Goal: Task Accomplishment & Management: Use online tool/utility

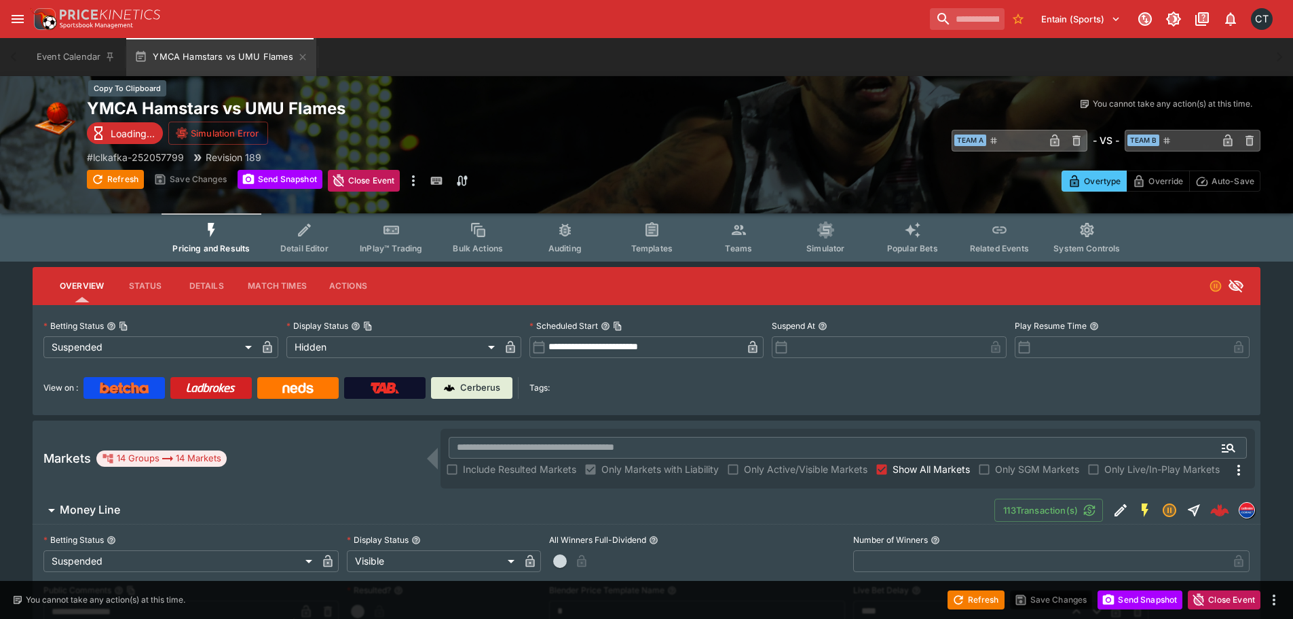
click at [204, 104] on h2 "YMCA Hamstars vs UMU Flames" at bounding box center [380, 108] width 587 height 21
click at [149, 151] on p "# lclkafka-252057799" at bounding box center [135, 157] width 97 height 14
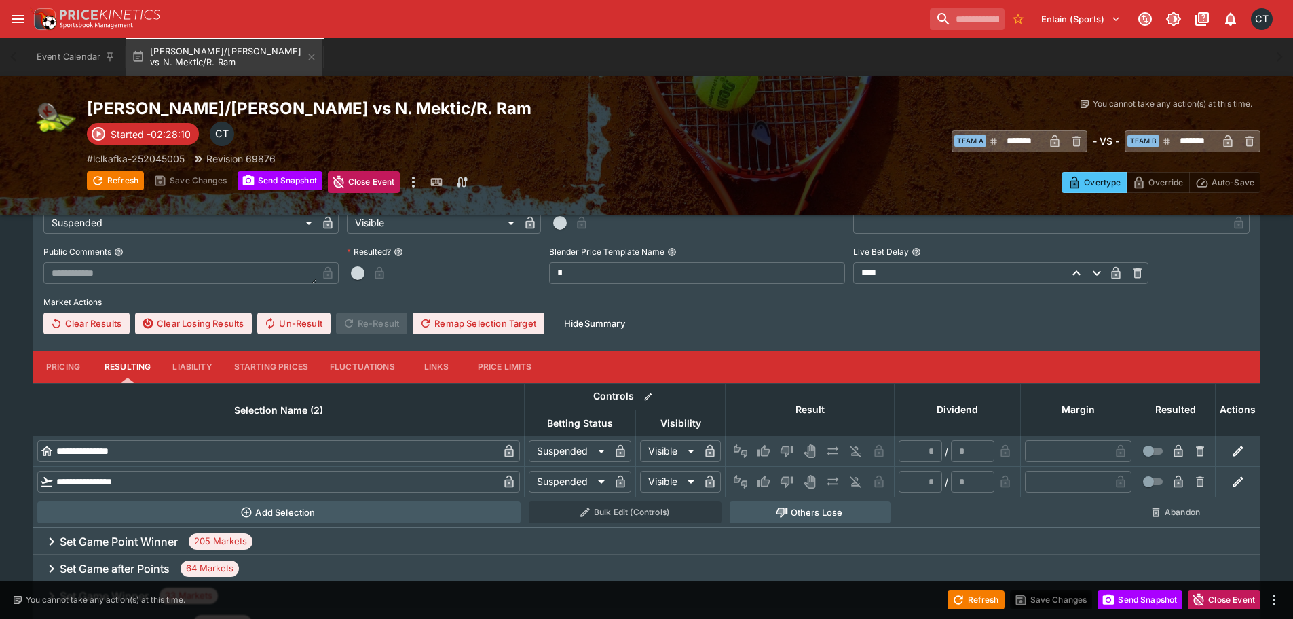
scroll to position [342, 0]
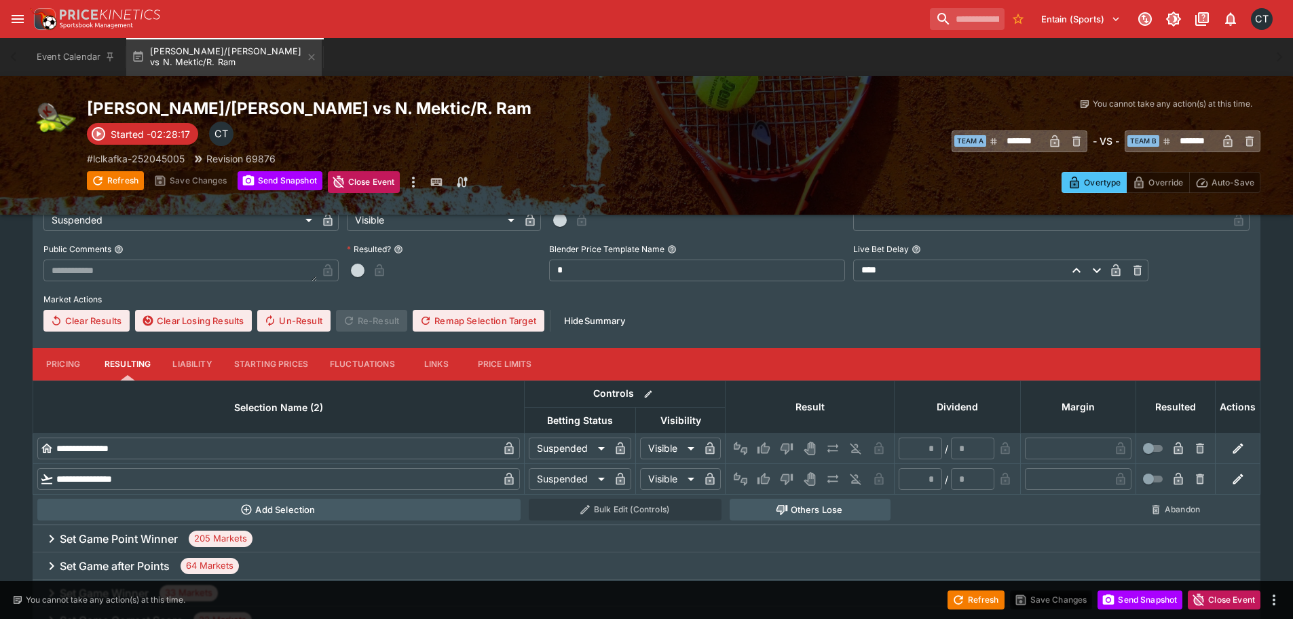
click at [769, 479] on icon "Win" at bounding box center [765, 479] width 7 height 8
type input "*"
type input "******"
type input "*"
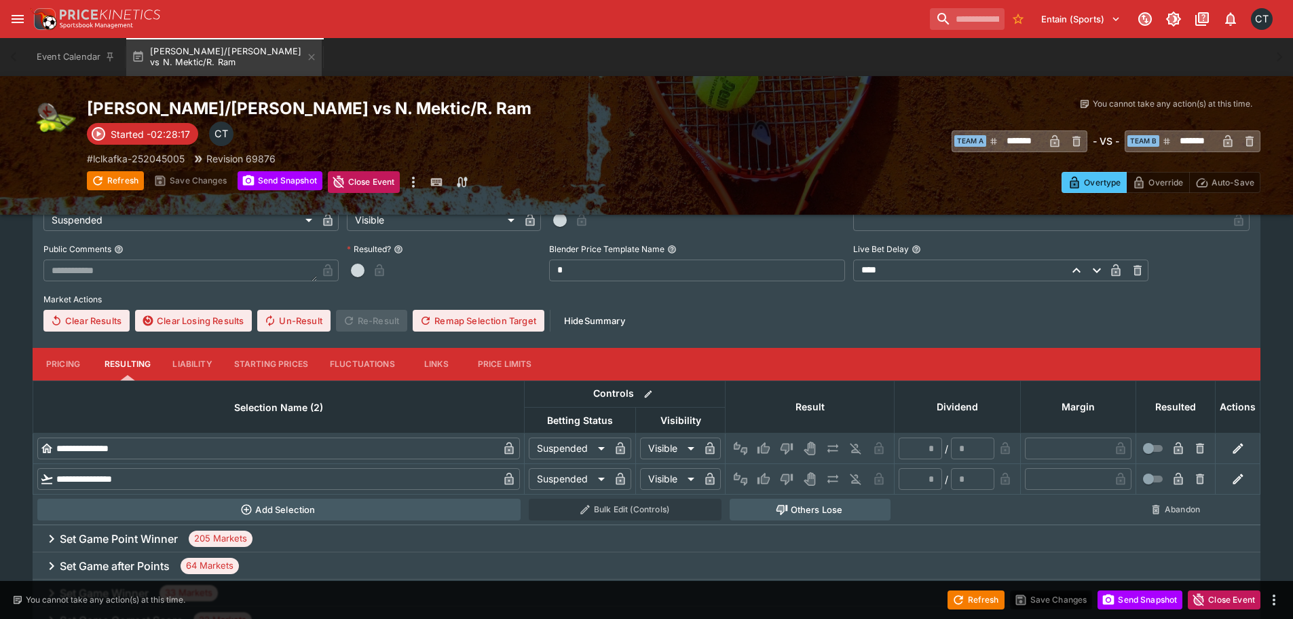
type input "*"
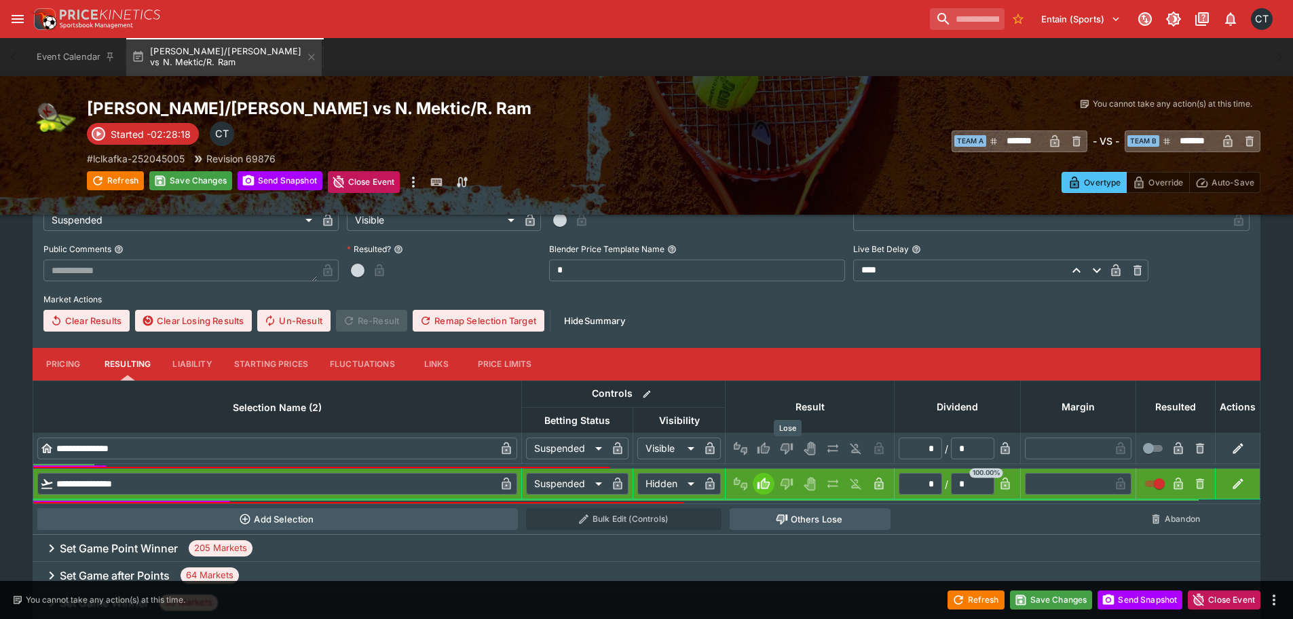
click at [784, 448] on icon "Lose" at bounding box center [785, 448] width 7 height 8
type input "******"
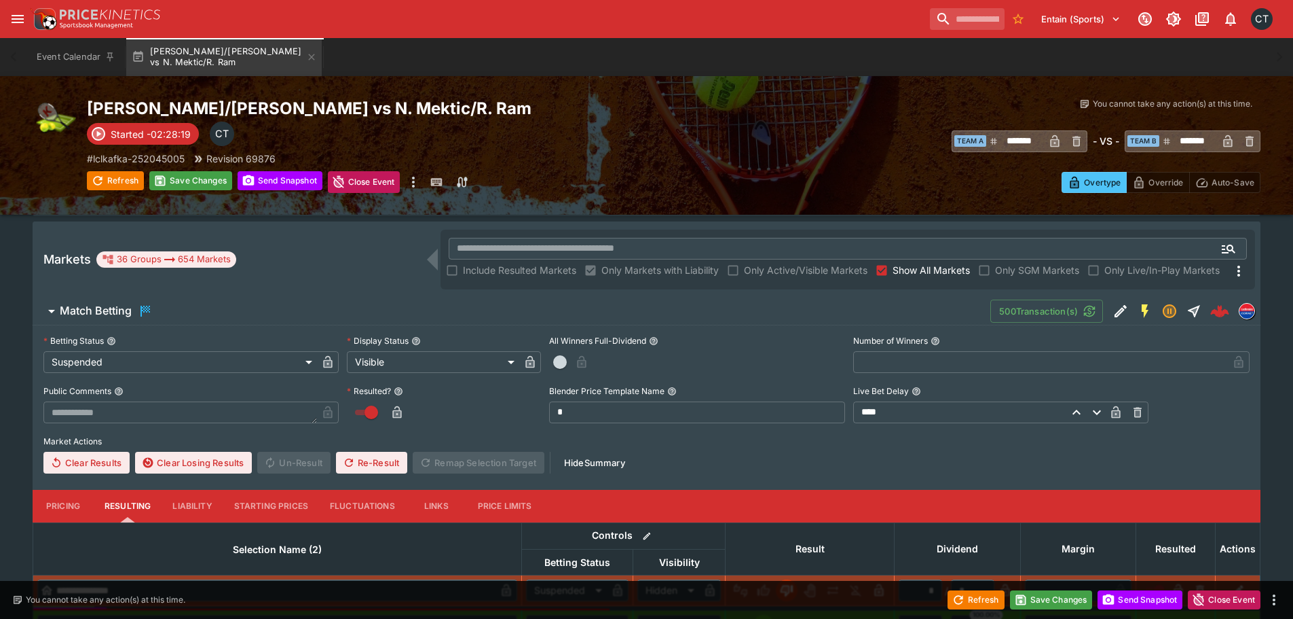
scroll to position [206, 0]
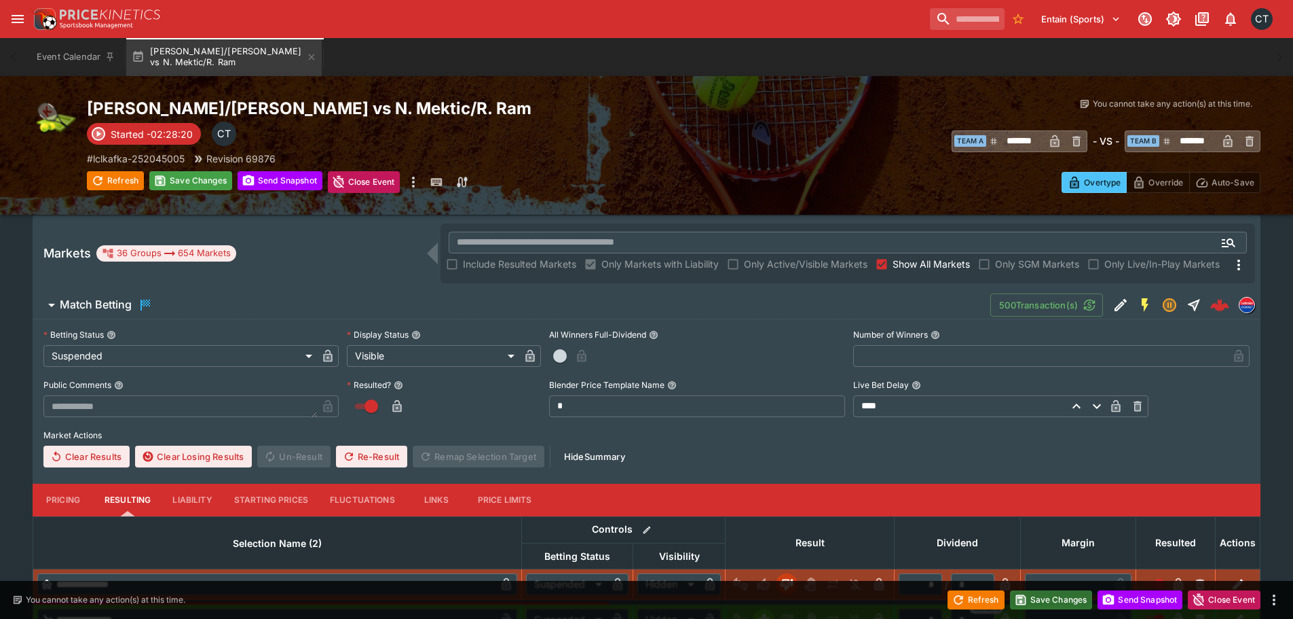
click at [1053, 594] on button "Save Changes" at bounding box center [1051, 599] width 83 height 19
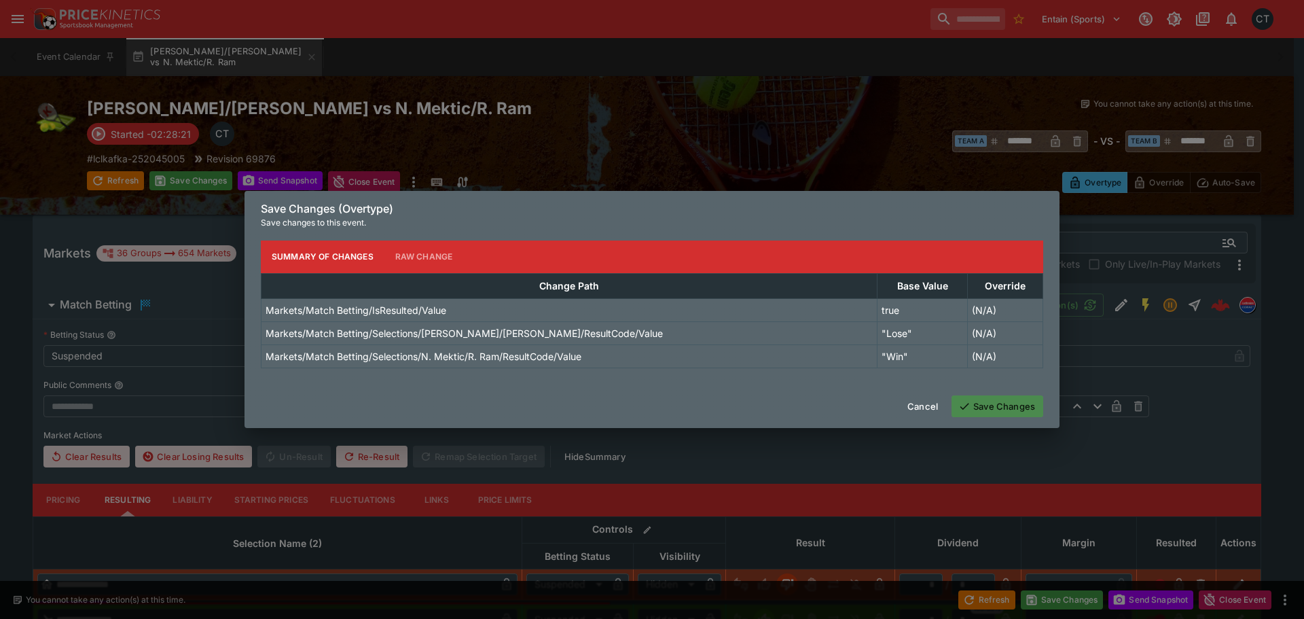
click at [991, 413] on button "Save Changes" at bounding box center [997, 406] width 92 height 22
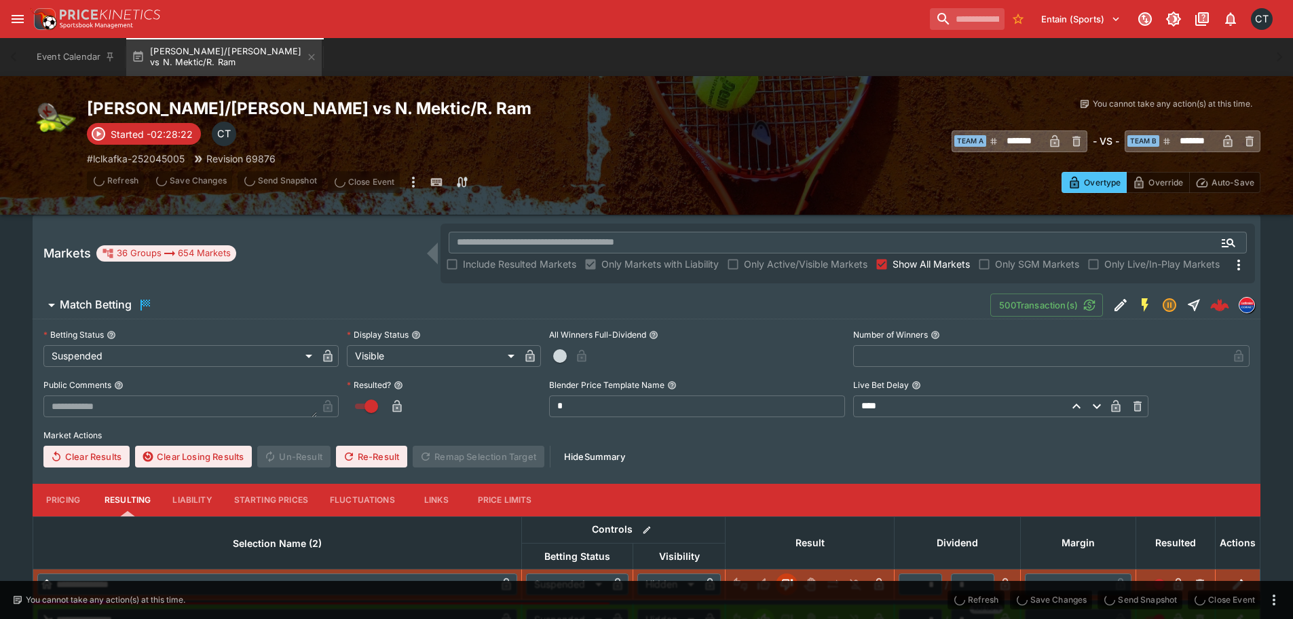
type input "*"
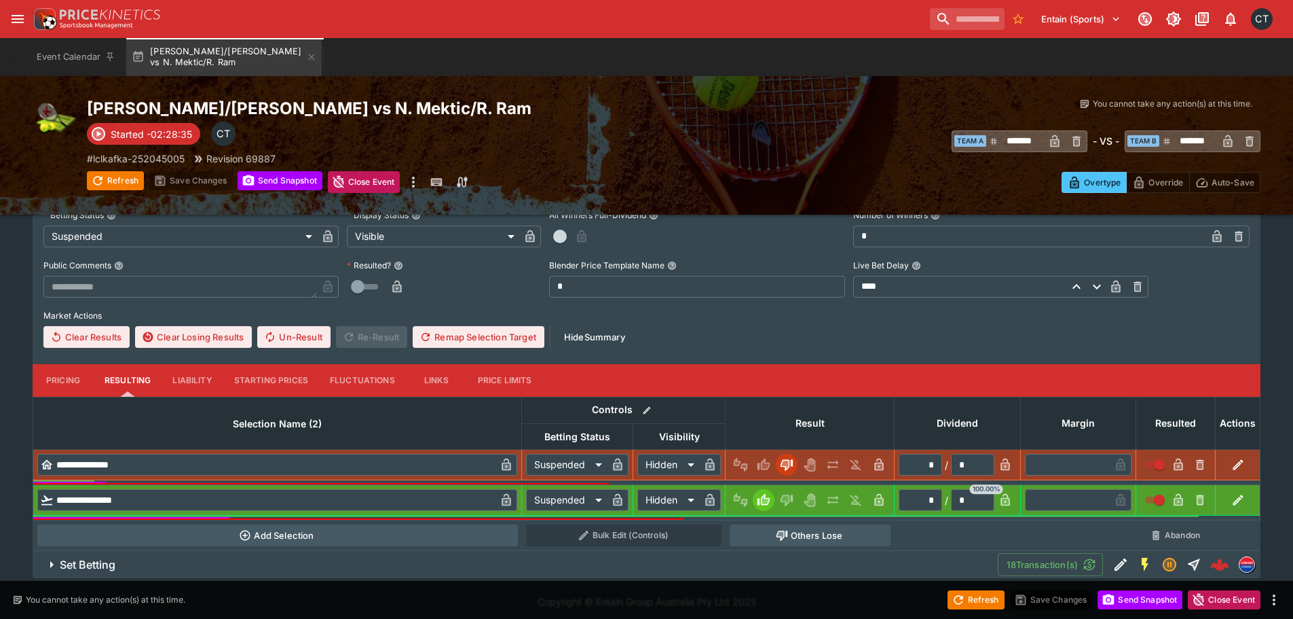
scroll to position [332, 0]
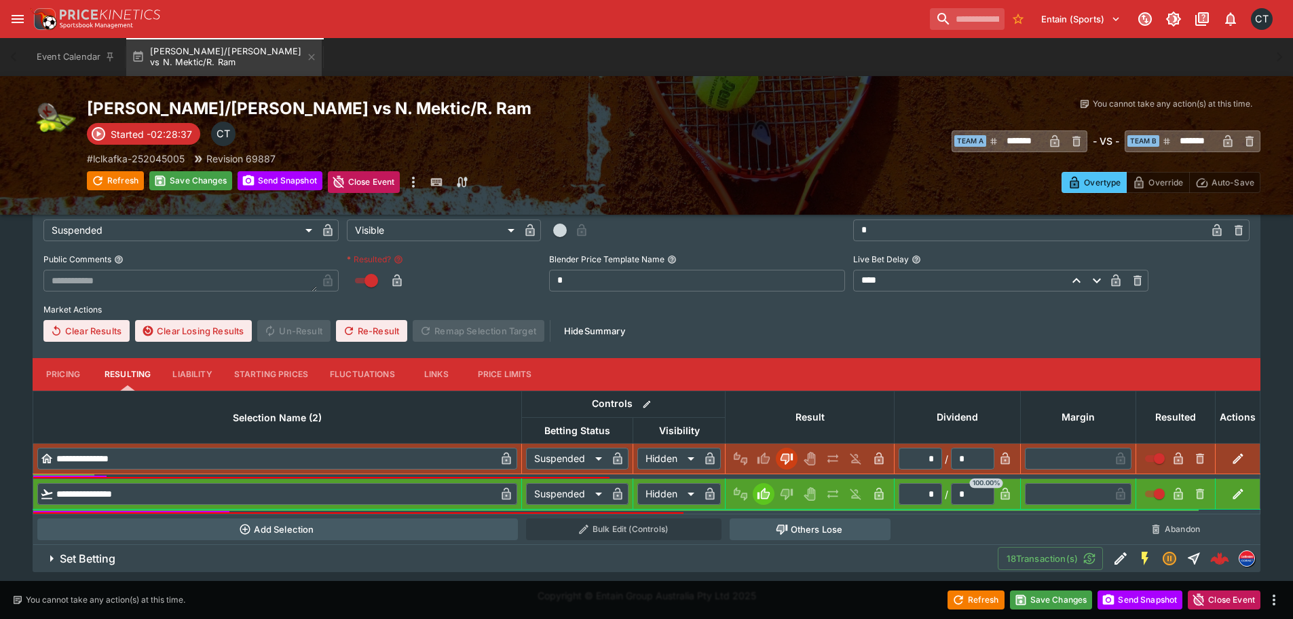
click at [401, 280] on icon "button" at bounding box center [397, 280] width 9 height 12
click at [153, 553] on span "Set Betting" at bounding box center [523, 558] width 927 height 14
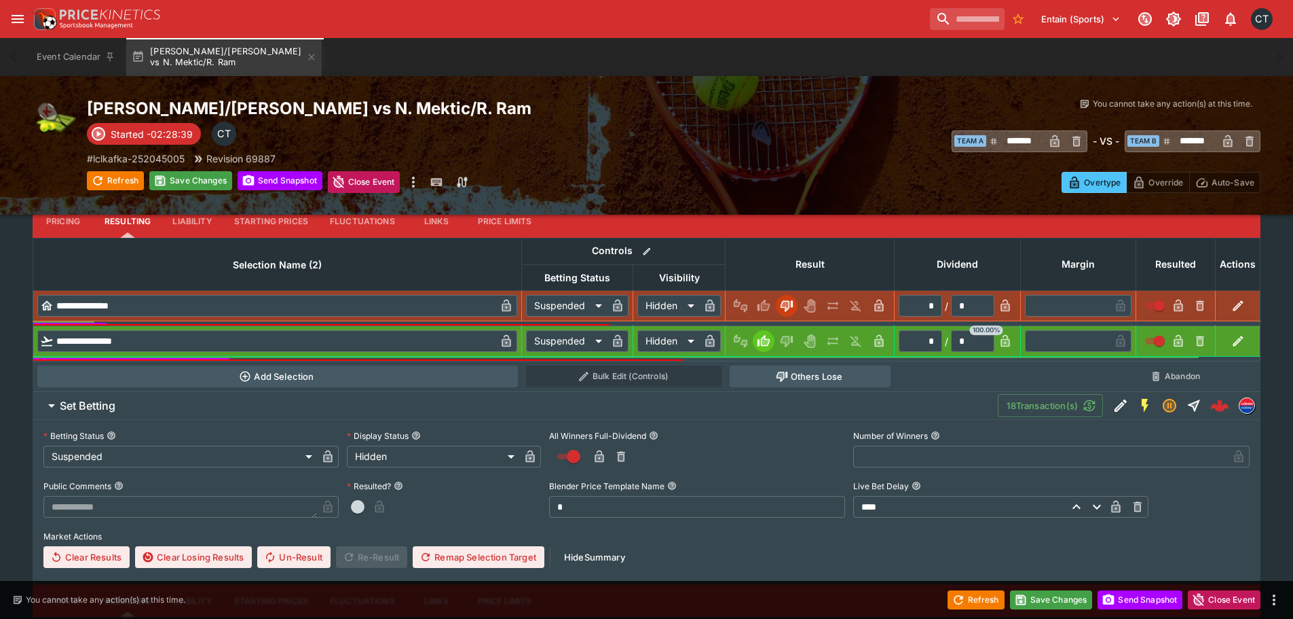
scroll to position [739, 0]
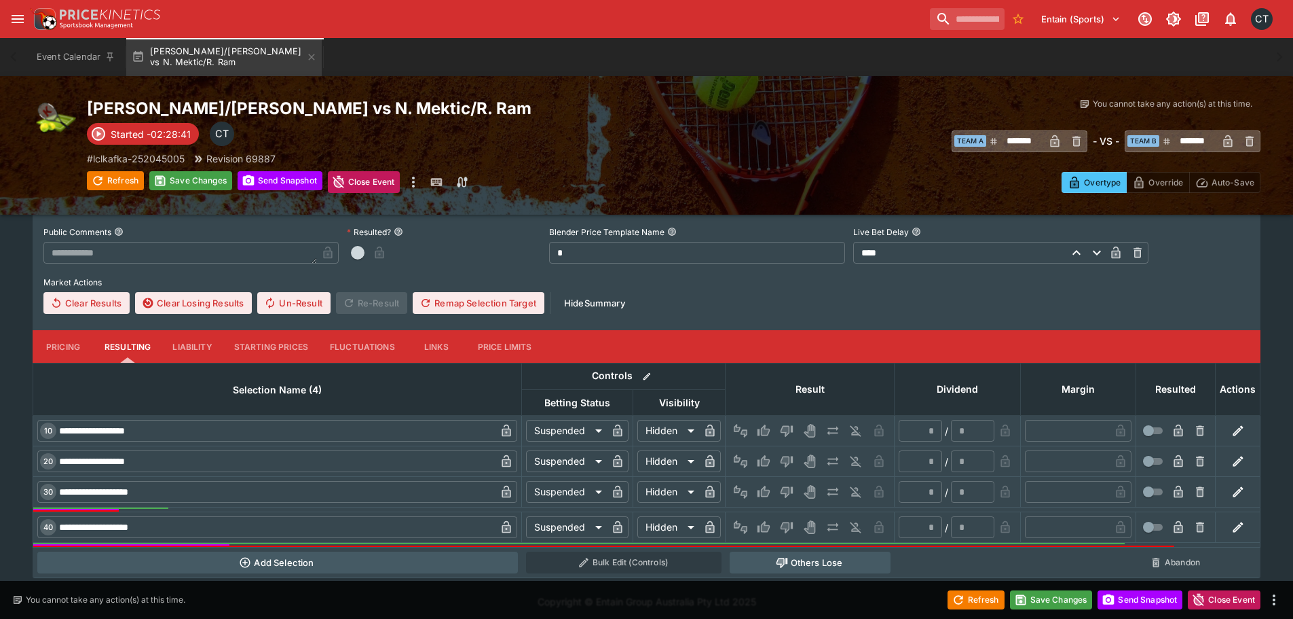
click at [756, 485] on button "Win" at bounding box center [764, 492] width 22 height 22
type input "*"
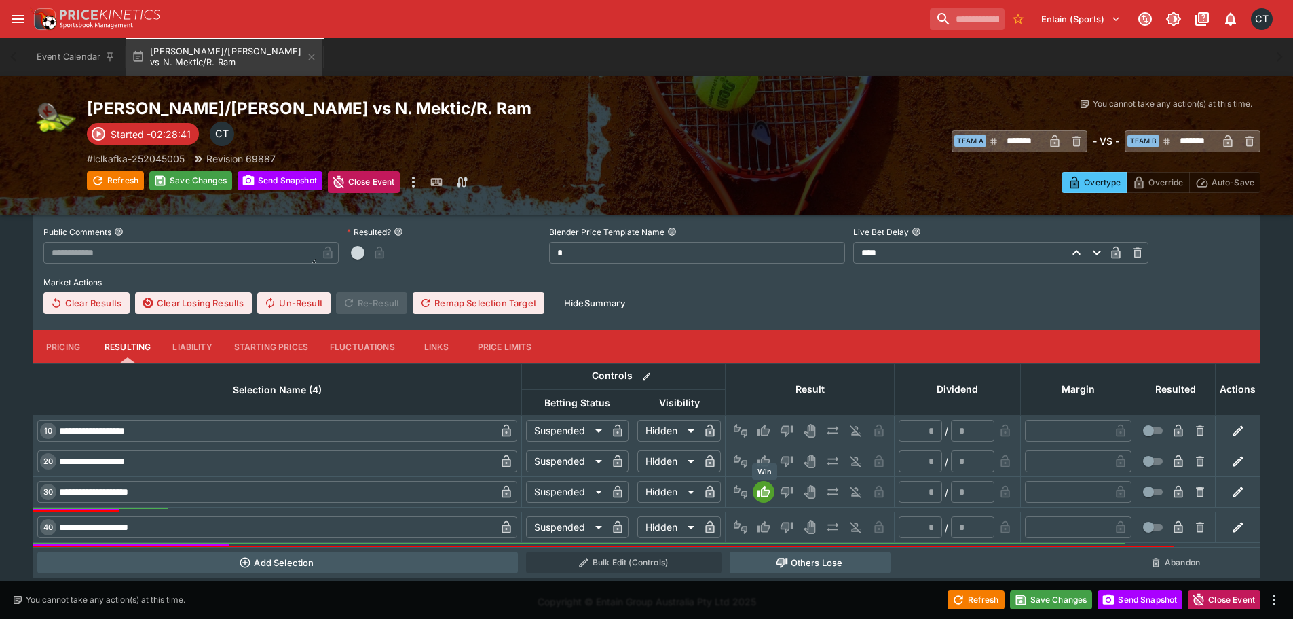
type input "*"
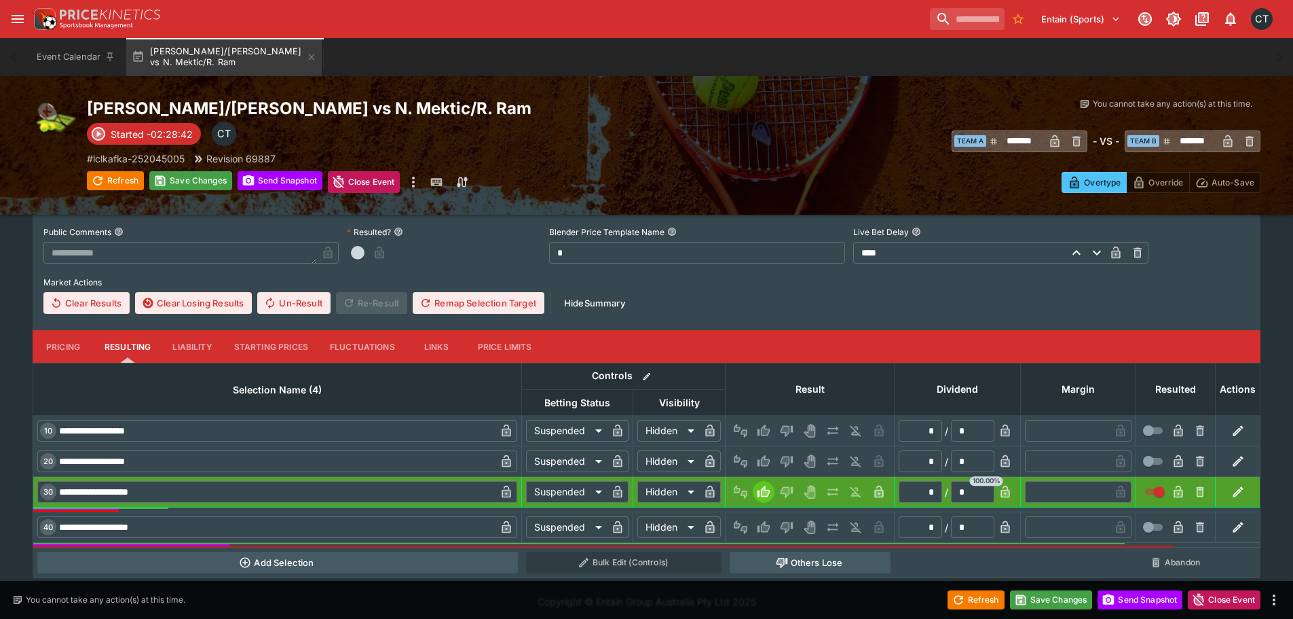
click at [775, 559] on button "Others Lose" at bounding box center [810, 562] width 161 height 22
type input "**********"
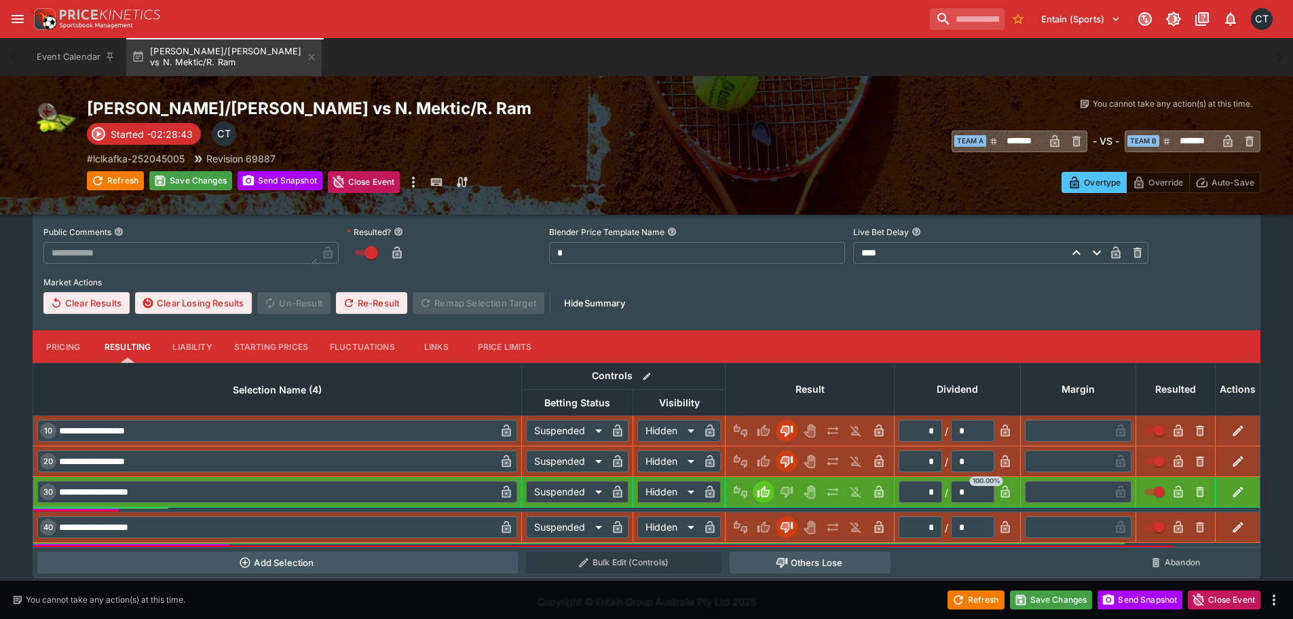
drag, startPoint x: 396, startPoint y: 255, endPoint x: 583, endPoint y: 356, distance: 212.9
click at [399, 257] on icon "button" at bounding box center [397, 253] width 7 height 5
click at [1035, 604] on button "Save Changes" at bounding box center [1051, 599] width 83 height 19
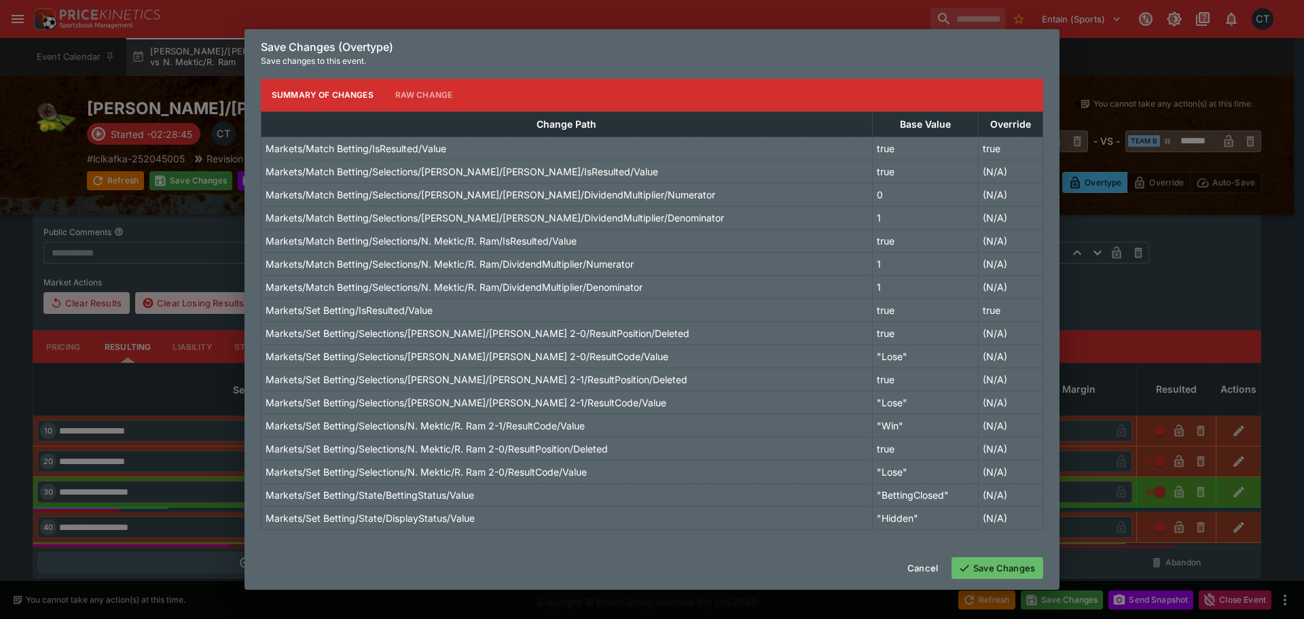
click at [989, 568] on button "Save Changes" at bounding box center [997, 568] width 92 height 22
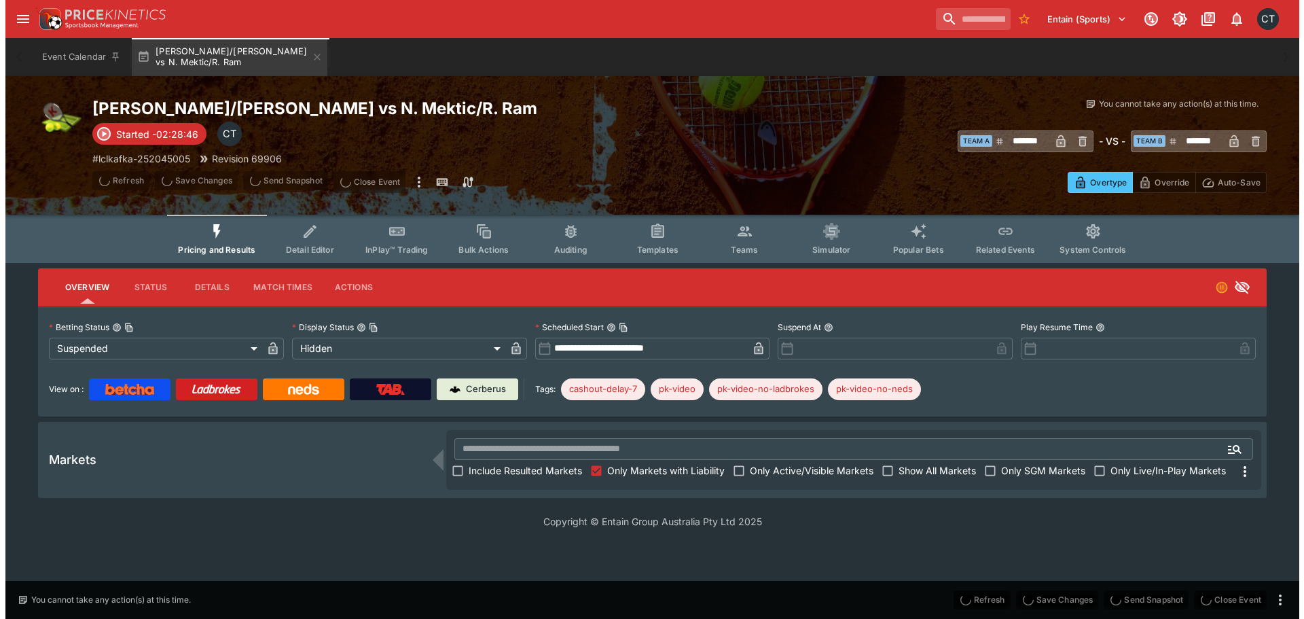
scroll to position [0, 0]
